Goal: Task Accomplishment & Management: Manage account settings

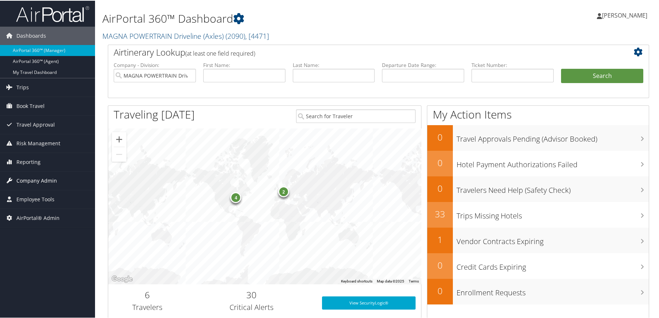
click at [38, 183] on span "Company Admin" at bounding box center [36, 180] width 41 height 18
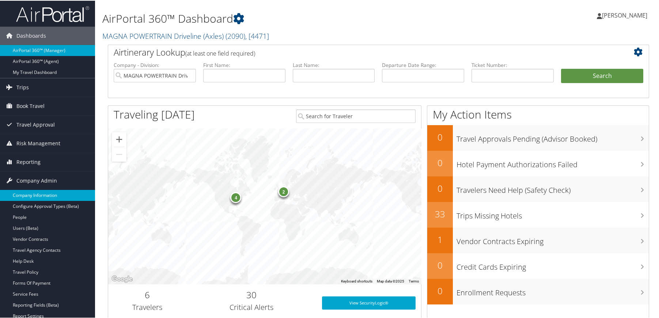
click at [37, 192] on link "Company Information" at bounding box center [47, 194] width 95 height 11
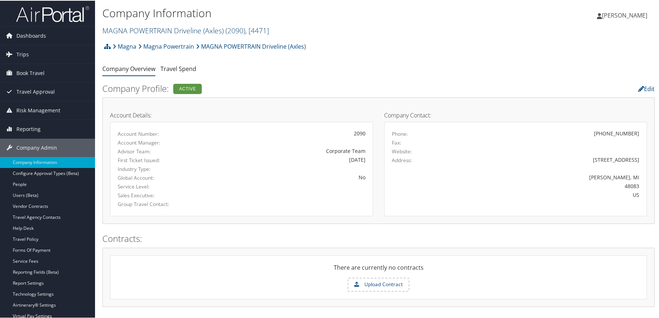
click at [162, 31] on link "MAGNA POWERTRAIN Driveline (Axles) ( 2090 ) , [ 4471 ]" at bounding box center [185, 30] width 167 height 10
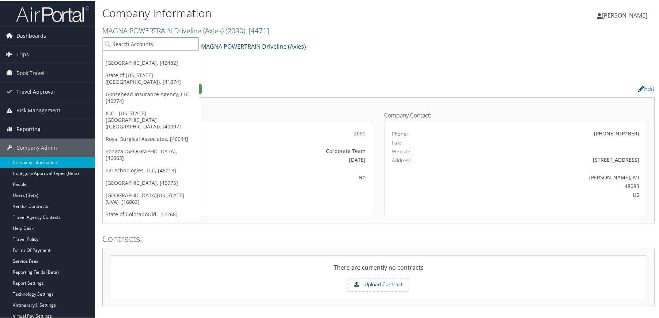
click at [157, 43] on input "search" at bounding box center [151, 44] width 96 height 14
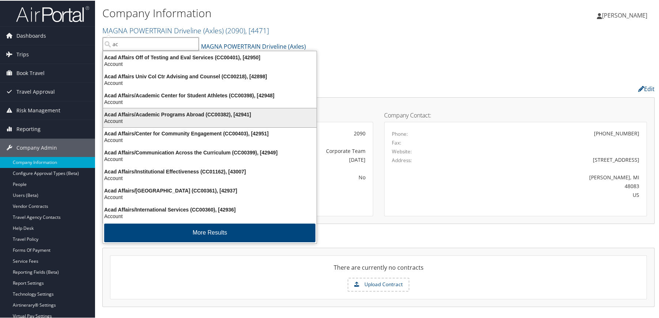
scroll to position [1, 0]
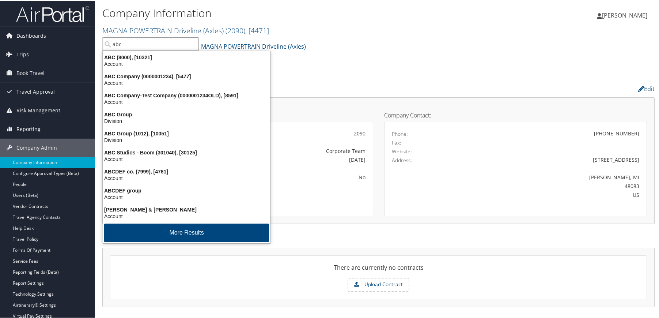
type input "abc"
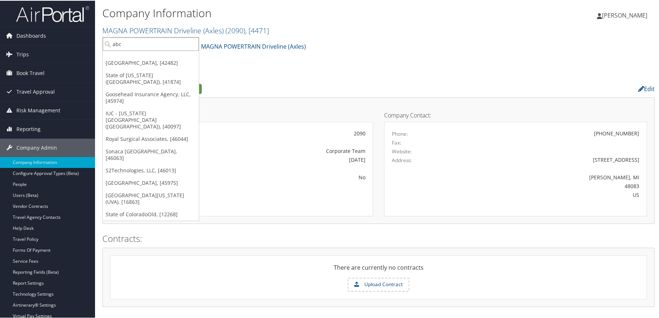
click at [127, 41] on input "abc" at bounding box center [151, 44] width 96 height 14
type input "abc grou"
click at [134, 60] on div "ABC Group (1012), [10051]" at bounding box center [151, 56] width 104 height 7
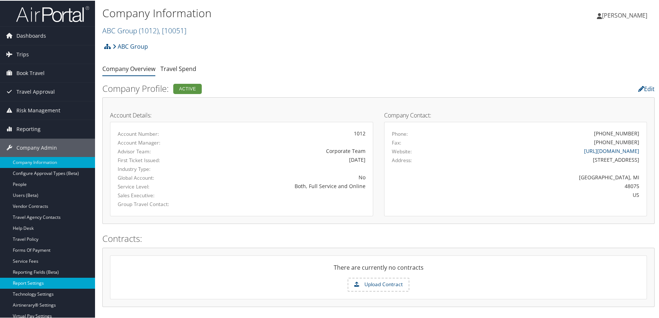
click at [15, 284] on link "Report Settings" at bounding box center [47, 282] width 95 height 11
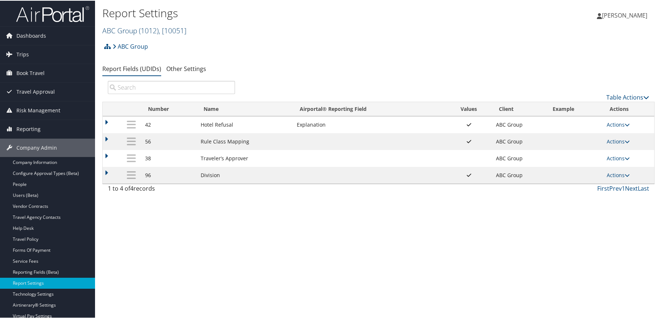
click at [155, 30] on span "( 1012 )" at bounding box center [149, 30] width 20 height 10
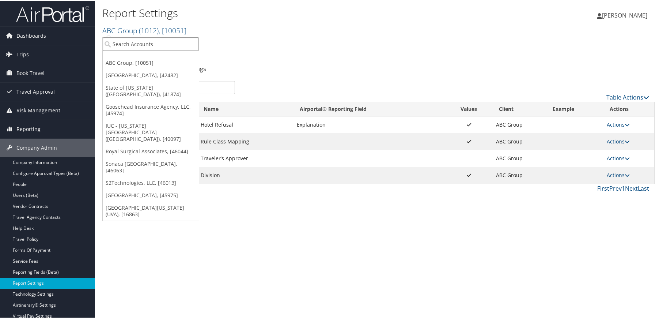
click at [137, 42] on input "search" at bounding box center [151, 44] width 96 height 14
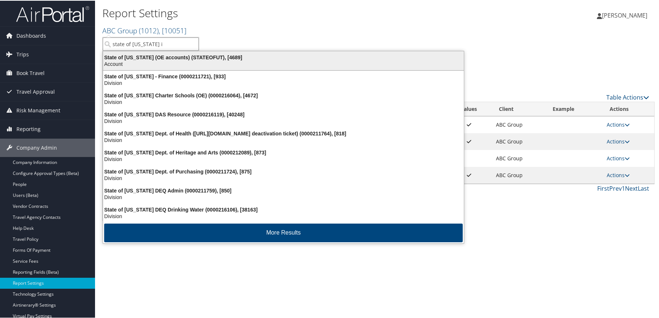
type input "state of utah in"
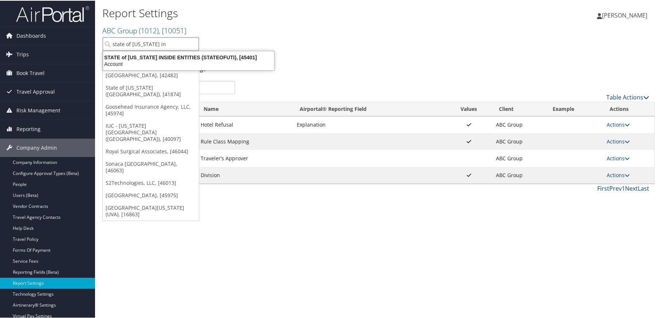
click at [152, 60] on div "Account" at bounding box center [189, 63] width 180 height 7
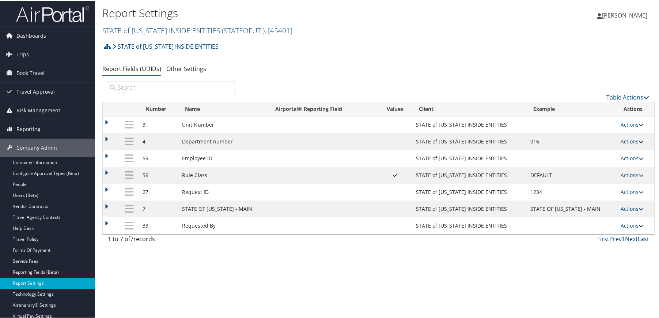
click at [639, 142] on icon at bounding box center [641, 140] width 5 height 5
click at [579, 175] on link "Edit" at bounding box center [599, 176] width 79 height 12
select select "both"
select select "profiled"
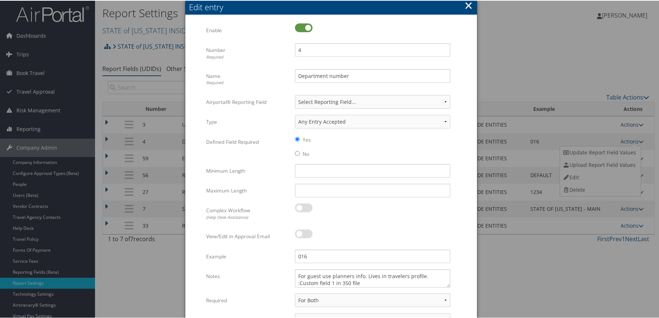
click at [467, 6] on button "×" at bounding box center [468, 4] width 8 height 15
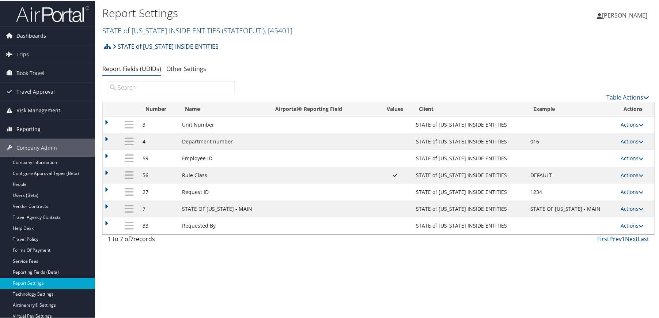
click at [159, 31] on link "STATE of UTAH INSIDE ENTITIES ( STATEOFUTI ) , [ 45401 ]" at bounding box center [197, 30] width 190 height 10
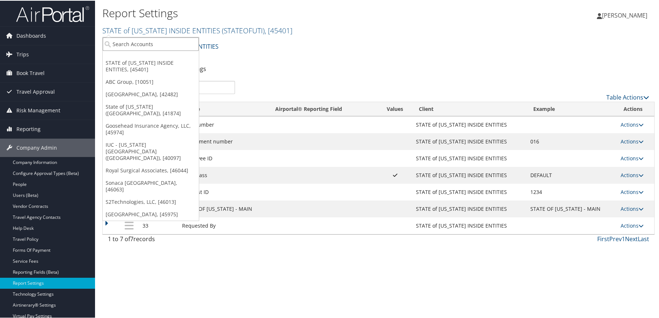
click at [153, 41] on input "search" at bounding box center [151, 44] width 96 height 14
type input "musc"
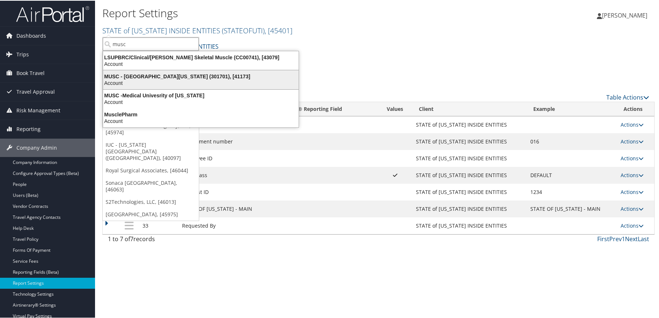
click at [152, 78] on div "MUSC - Medical University of South Carolina (301701), [41173]" at bounding box center [201, 75] width 204 height 7
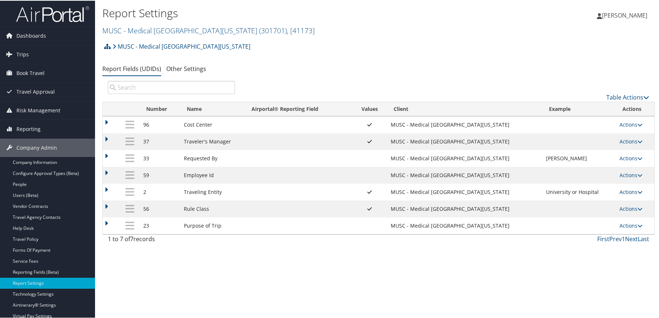
click at [640, 191] on icon at bounding box center [640, 191] width 5 height 5
click at [583, 202] on link "Update Report Field Values" at bounding box center [600, 202] width 79 height 12
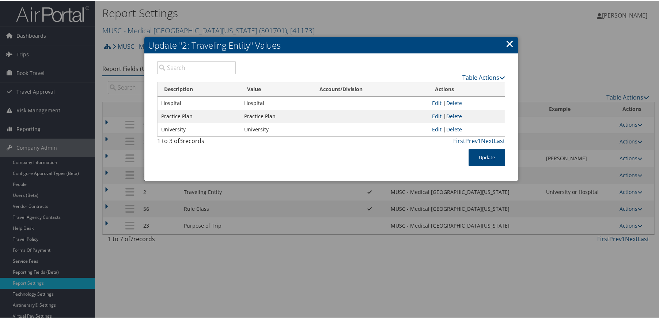
click at [508, 47] on link "×" at bounding box center [510, 42] width 8 height 15
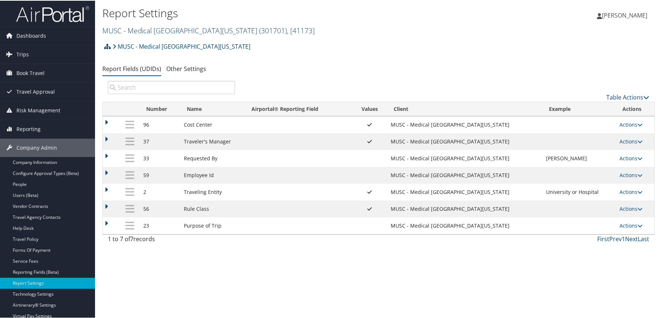
click at [150, 29] on link "MUSC - Medical University of South Carolina ( 301701 ) , [ 41173 ]" at bounding box center [208, 30] width 212 height 10
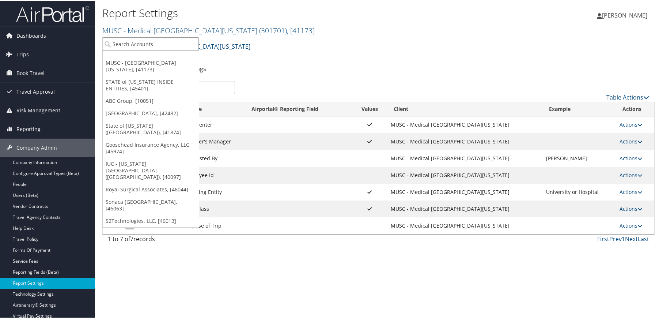
click at [142, 46] on input "search" at bounding box center [151, 44] width 96 height 14
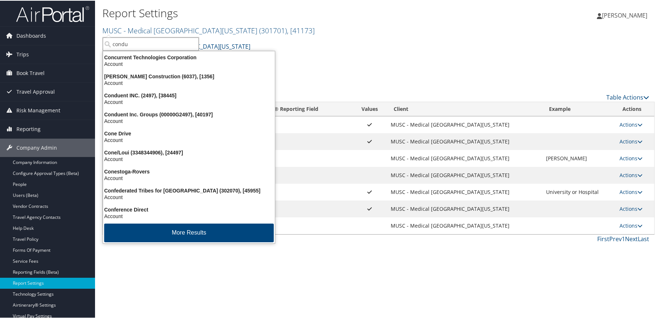
type input "condue"
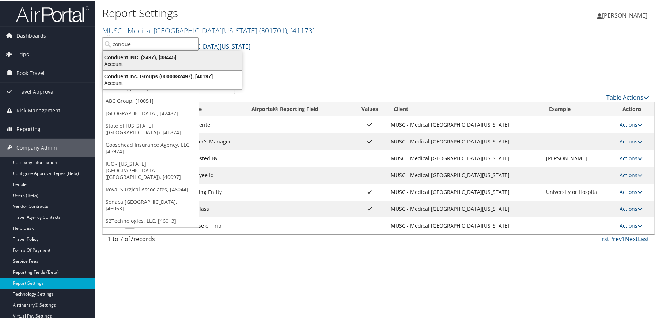
click at [150, 59] on div "Conduent INC. (2497), [38445]" at bounding box center [173, 56] width 148 height 7
